Goal: Task Accomplishment & Management: Manage account settings

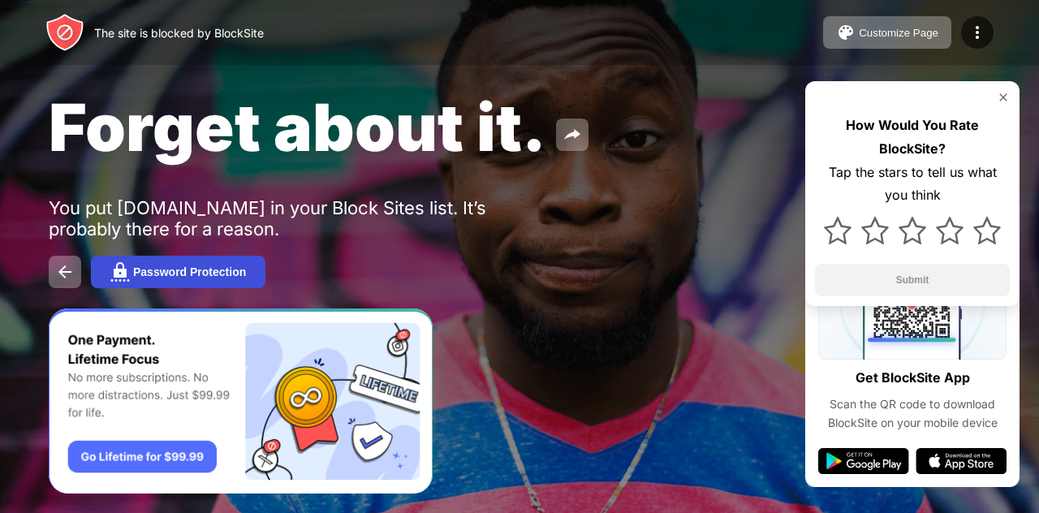
click at [181, 282] on button "Password Protection" at bounding box center [178, 272] width 175 height 32
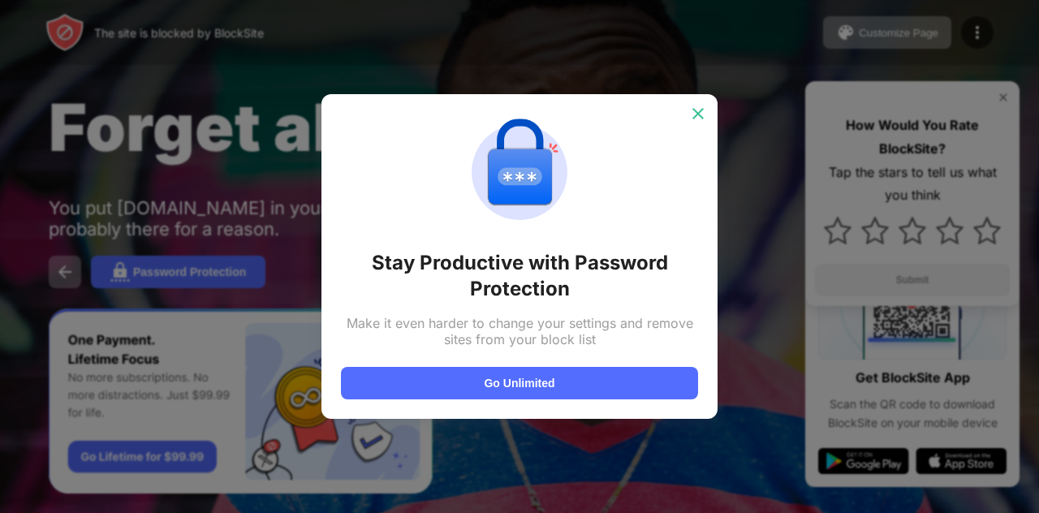
click at [696, 118] on img at bounding box center [698, 114] width 16 height 16
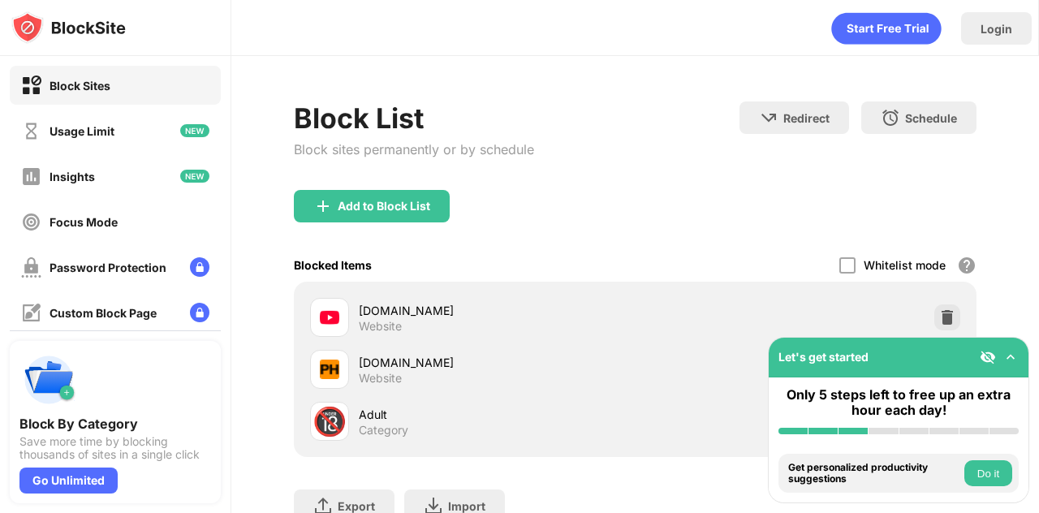
click at [472, 305] on div "youtube.com" at bounding box center [497, 310] width 277 height 17
click at [939, 320] on img at bounding box center [947, 317] width 16 height 16
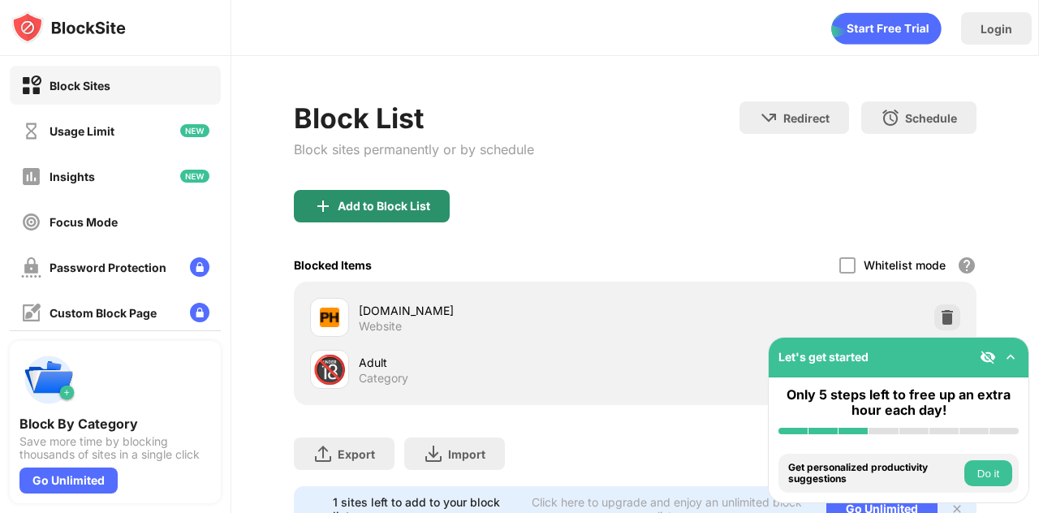
click at [312, 196] on div "Add to Block List" at bounding box center [372, 206] width 156 height 32
